Goal: Task Accomplishment & Management: Manage account settings

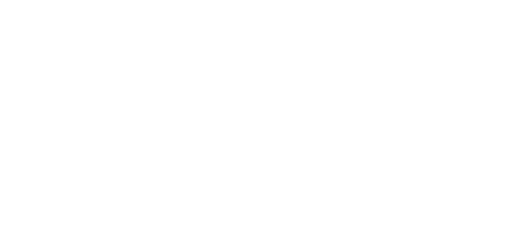
click at [314, 0] on html at bounding box center [260, 0] width 521 height 0
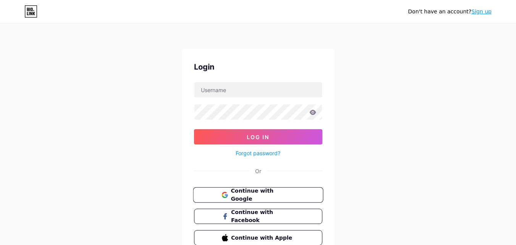
click at [268, 192] on span "Continue with Google" at bounding box center [263, 195] width 64 height 16
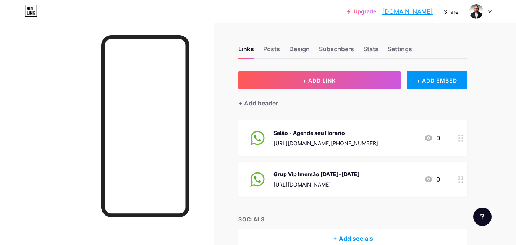
click at [460, 182] on circle at bounding box center [459, 182] width 2 height 2
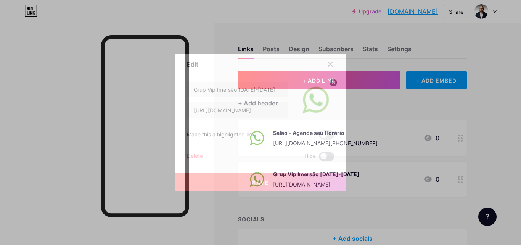
click at [331, 153] on span at bounding box center [326, 156] width 15 height 9
click at [319, 158] on input "checkbox" at bounding box center [319, 158] width 0 height 0
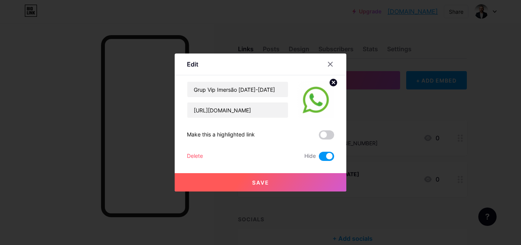
click at [322, 155] on span at bounding box center [326, 156] width 15 height 9
click at [319, 158] on input "checkbox" at bounding box center [319, 158] width 0 height 0
click at [333, 135] on span at bounding box center [326, 134] width 15 height 9
click at [319, 137] on input "checkbox" at bounding box center [319, 137] width 0 height 0
click at [252, 178] on button "Save" at bounding box center [261, 182] width 172 height 18
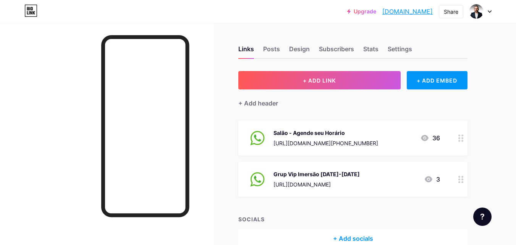
click at [462, 182] on circle at bounding box center [462, 182] width 2 height 2
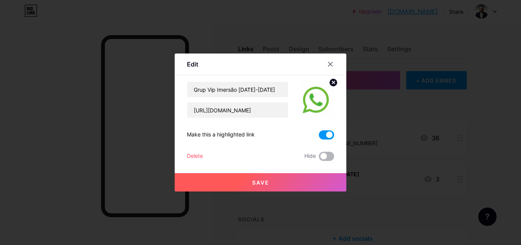
click at [332, 156] on span at bounding box center [326, 156] width 15 height 9
click at [319, 158] on input "checkbox" at bounding box center [319, 158] width 0 height 0
click at [263, 182] on span "Save" at bounding box center [260, 182] width 17 height 6
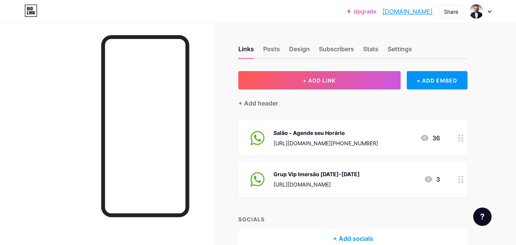
click at [211, 157] on div at bounding box center [107, 145] width 214 height 245
click at [368, 142] on div "[URL][DOMAIN_NAME][PHONE_NUMBER]" at bounding box center [325, 143] width 105 height 8
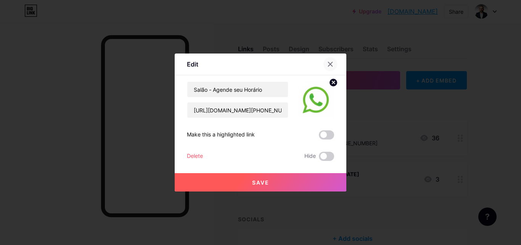
click at [330, 63] on icon at bounding box center [331, 64] width 6 height 6
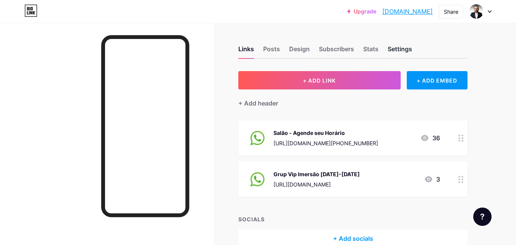
click at [403, 50] on div "Settings" at bounding box center [399, 51] width 24 height 14
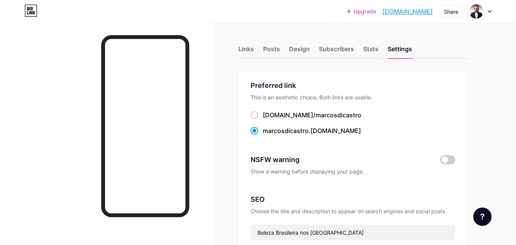
click at [375, 43] on div "Links Posts Design Subscribers Stats Settings" at bounding box center [352, 45] width 229 height 27
click at [372, 49] on div "Stats" at bounding box center [370, 51] width 15 height 14
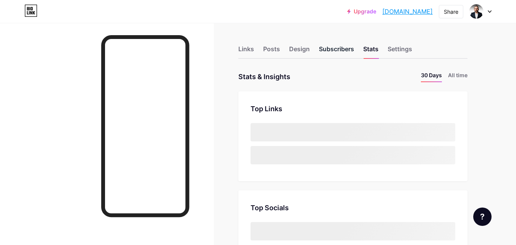
click at [343, 51] on div "Subscribers" at bounding box center [336, 51] width 35 height 14
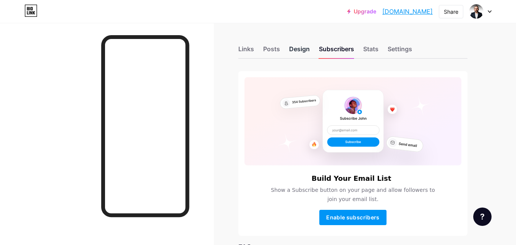
click at [302, 50] on div "Design" at bounding box center [299, 51] width 21 height 14
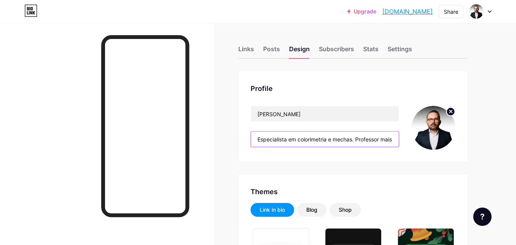
scroll to position [0, 123]
drag, startPoint x: 355, startPoint y: 142, endPoint x: 449, endPoint y: 152, distance: 94.4
click at [449, 152] on div "Profile Marcos Di Castro Especialista em colorimetria e mechas. Professor mais …" at bounding box center [352, 116] width 229 height 91
click at [378, 137] on input "Especialista em colorimetria e mechas. Professor mais de 1000 alunos. Clique no…" at bounding box center [325, 138] width 148 height 15
drag, startPoint x: 394, startPoint y: 140, endPoint x: 312, endPoint y: 141, distance: 82.1
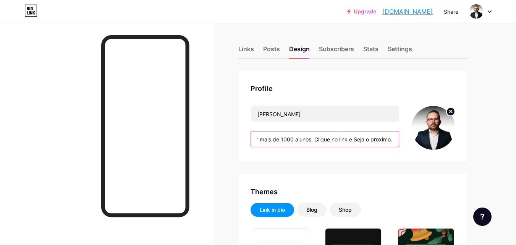
click at [312, 141] on input "Especialista em colorimetria e mechas. Professor mais de 1000 alunos. Clique no…" at bounding box center [325, 138] width 148 height 15
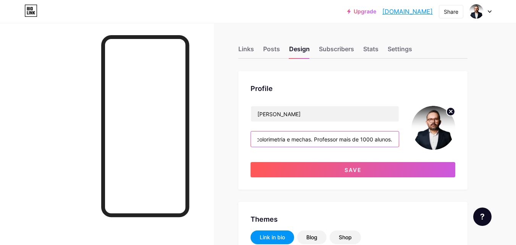
scroll to position [0, 43]
type input "Especialista em colorimetria e mechas. Professor mais de 1000 alunos."
click at [322, 178] on div "Profile Marcos Di Castro Especialista em colorimetria e mechas. Professor mais …" at bounding box center [352, 130] width 229 height 118
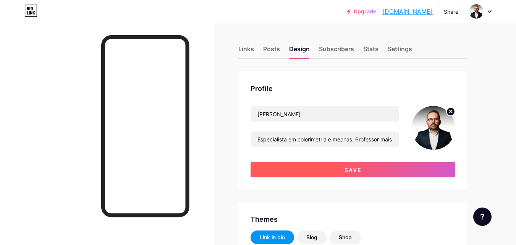
click at [323, 174] on button "Save" at bounding box center [352, 169] width 205 height 15
